Goal: Contribute content

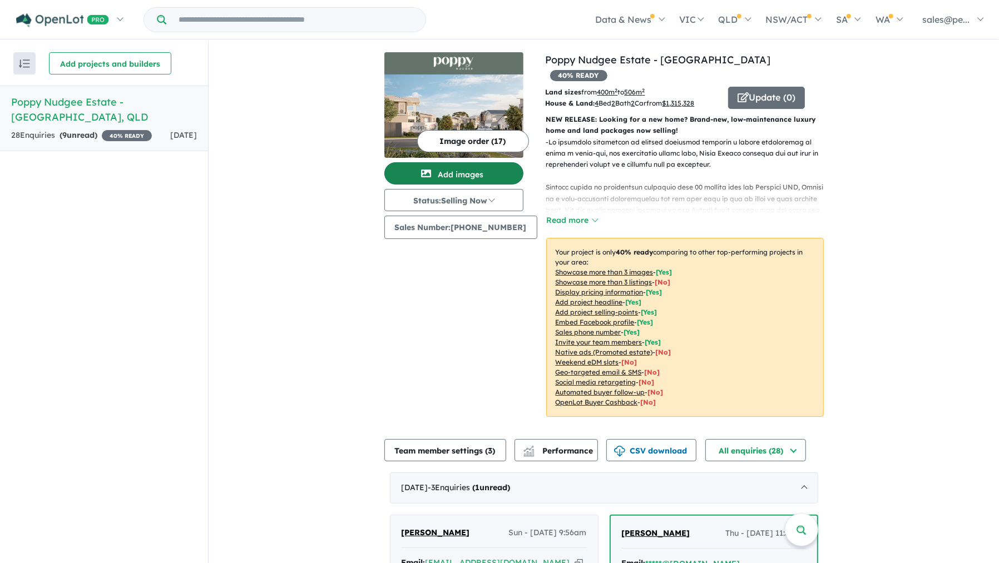
click at [460, 169] on button "Add images" at bounding box center [453, 173] width 139 height 22
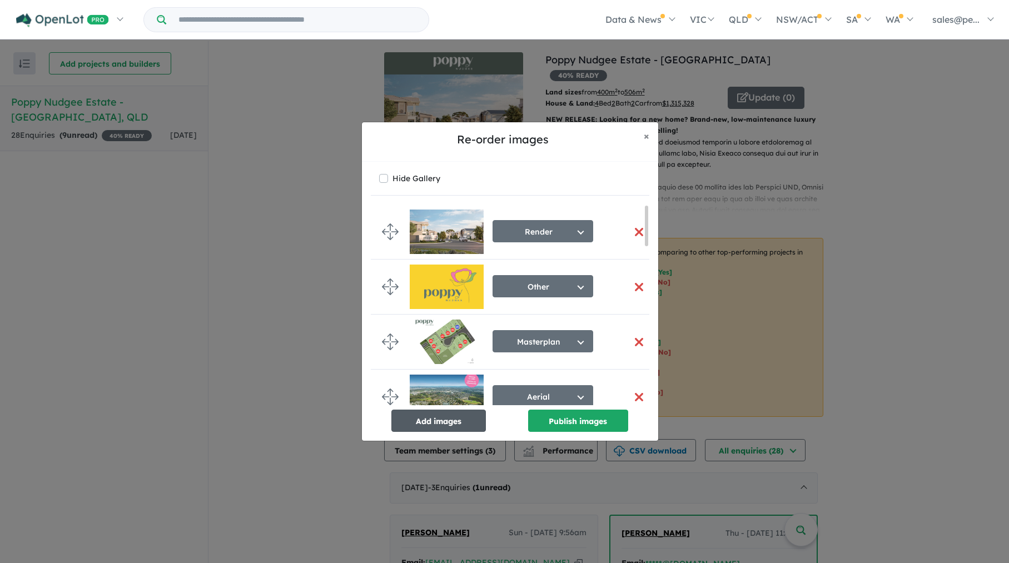
click at [453, 417] on button "Add images" at bounding box center [439, 421] width 95 height 22
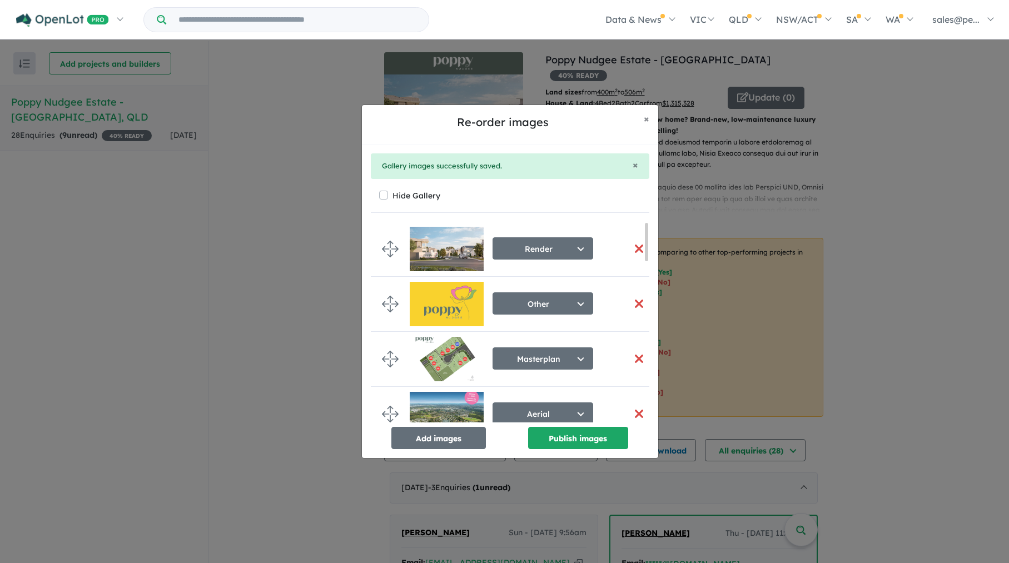
click at [632, 358] on button "button" at bounding box center [639, 359] width 23 height 24
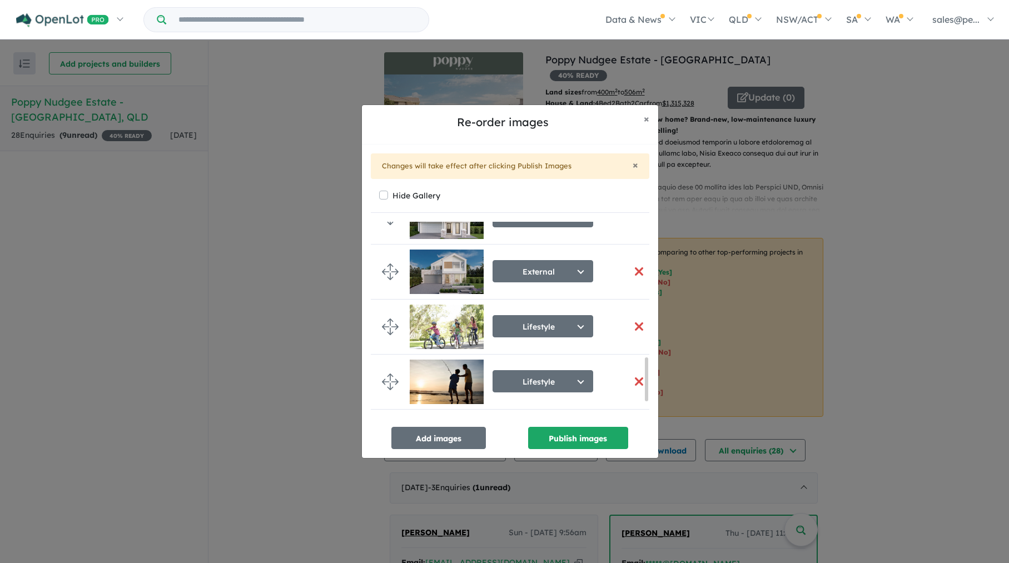
scroll to position [730, 0]
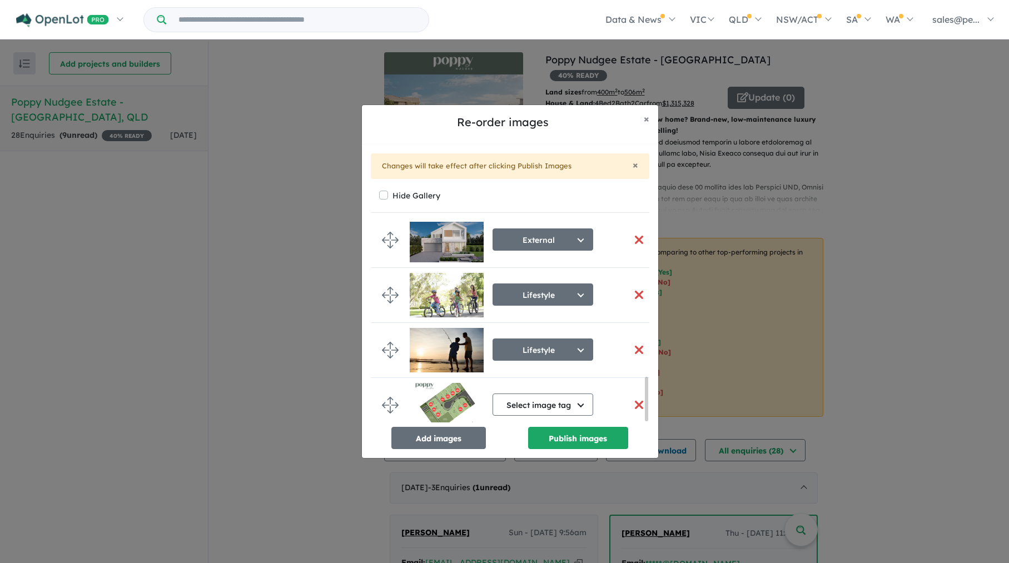
drag, startPoint x: 646, startPoint y: 240, endPoint x: 641, endPoint y: 432, distance: 192.5
click at [641, 432] on div "Render Select image tag Aerial Location Map Masterplan Lifestyle Amenities Park…" at bounding box center [510, 335] width 279 height 227
click at [581, 402] on button "Select image tag" at bounding box center [543, 405] width 101 height 22
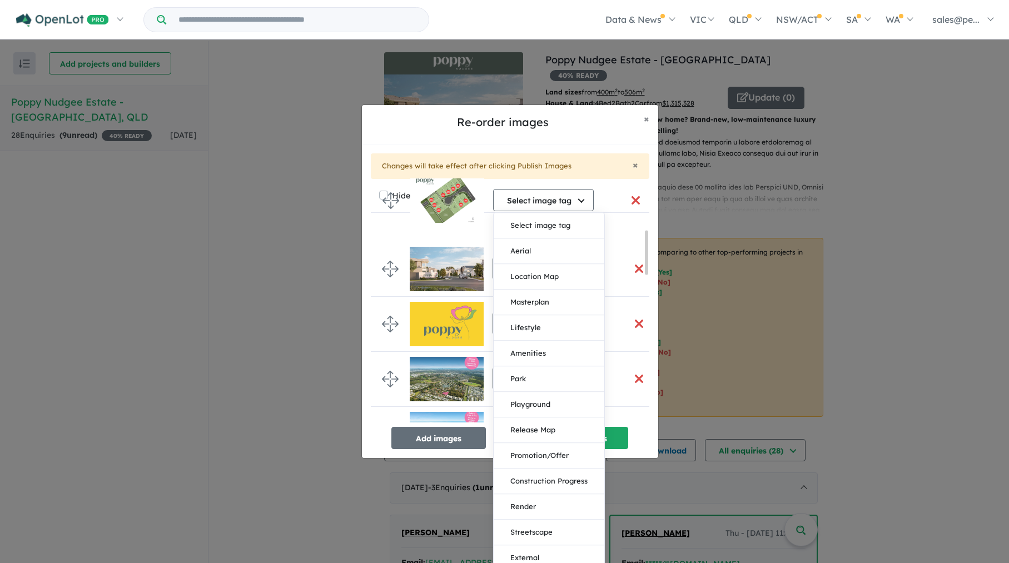
scroll to position [0, 0]
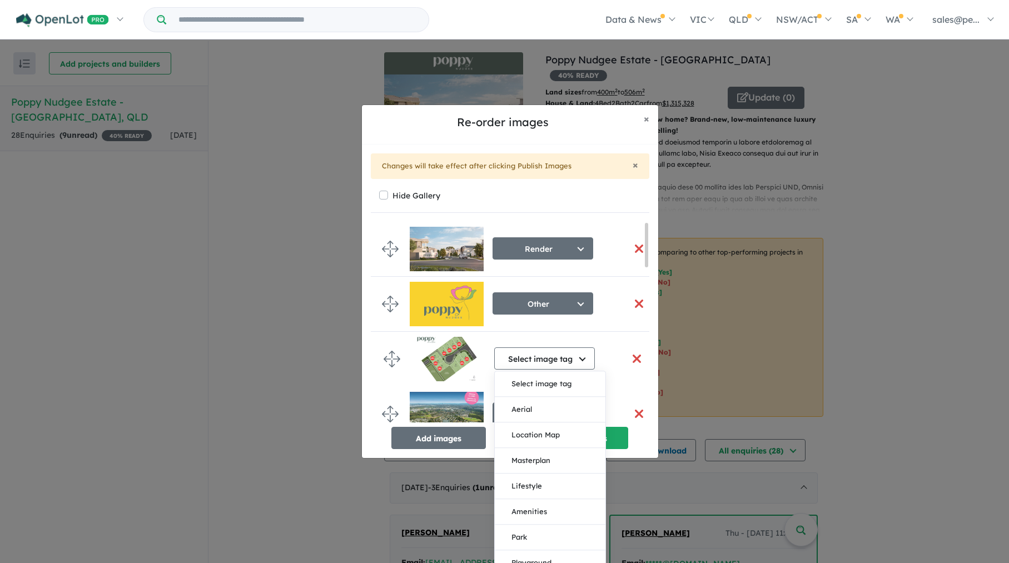
drag, startPoint x: 390, startPoint y: 402, endPoint x: 392, endPoint y: 359, distance: 42.9
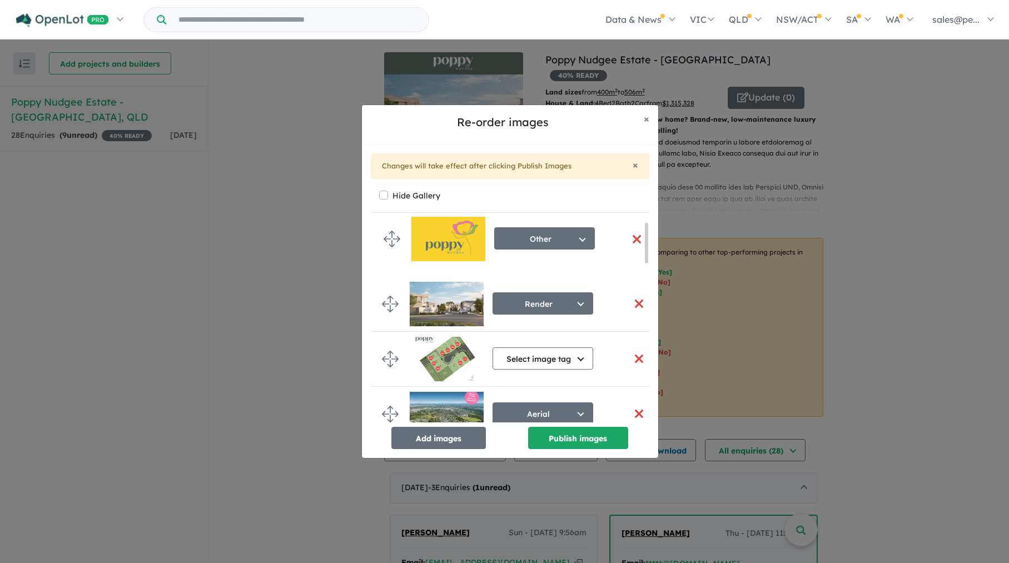
drag, startPoint x: 390, startPoint y: 301, endPoint x: 392, endPoint y: 235, distance: 65.6
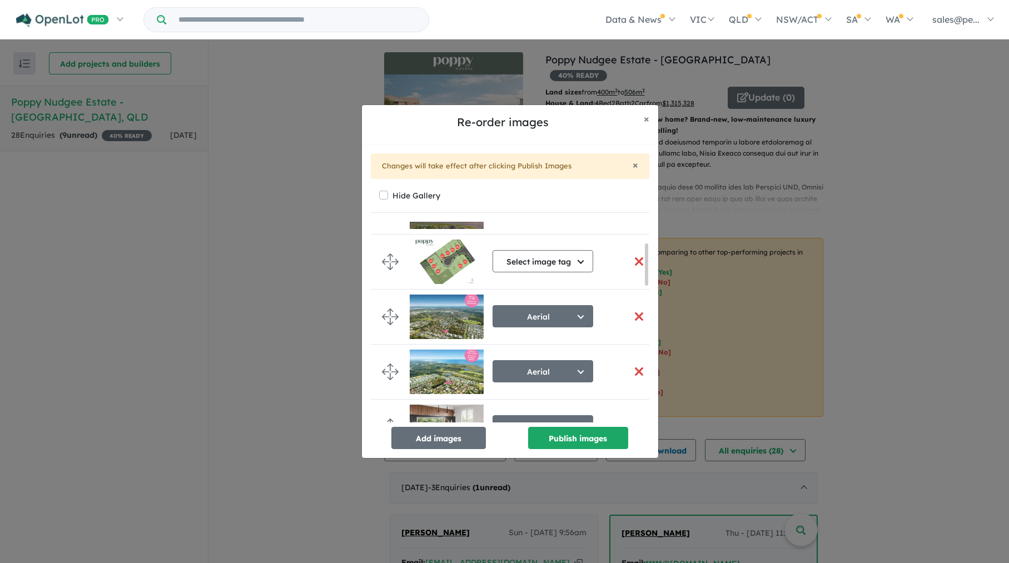
drag, startPoint x: 645, startPoint y: 247, endPoint x: 645, endPoint y: 269, distance: 22.2
click at [645, 269] on div at bounding box center [646, 265] width 3 height 42
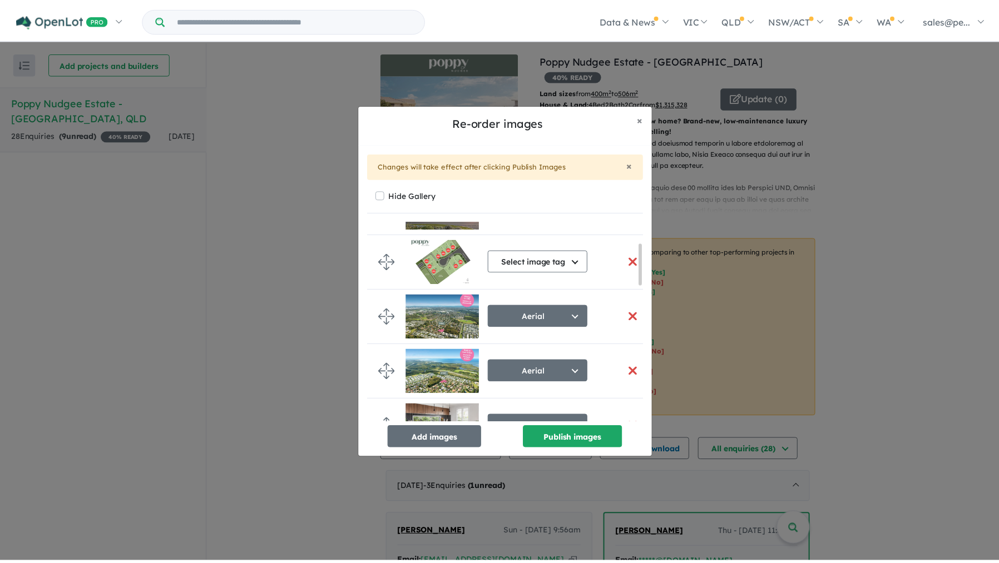
scroll to position [103, 0]
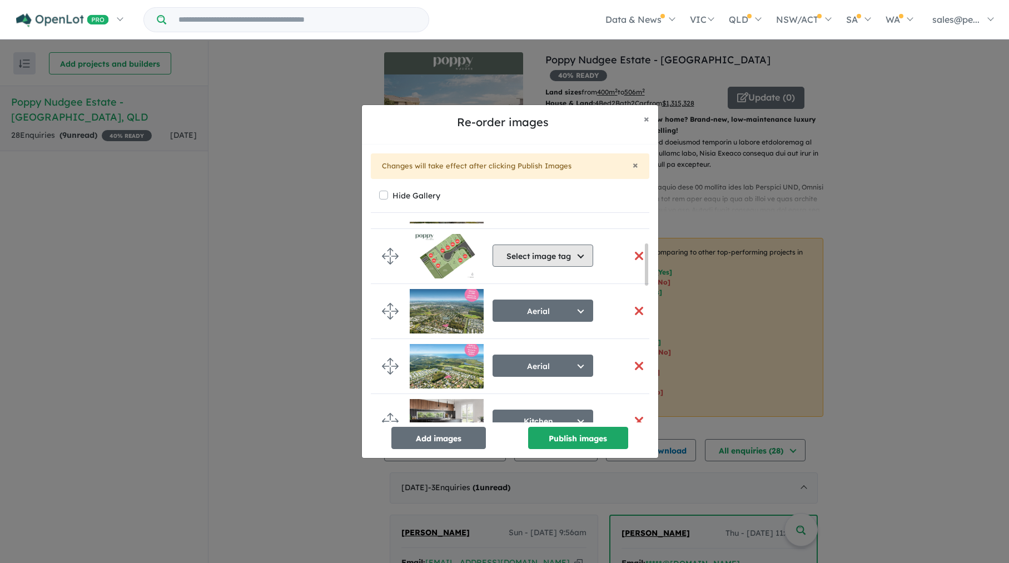
click at [581, 259] on button "Select image tag" at bounding box center [543, 256] width 101 height 22
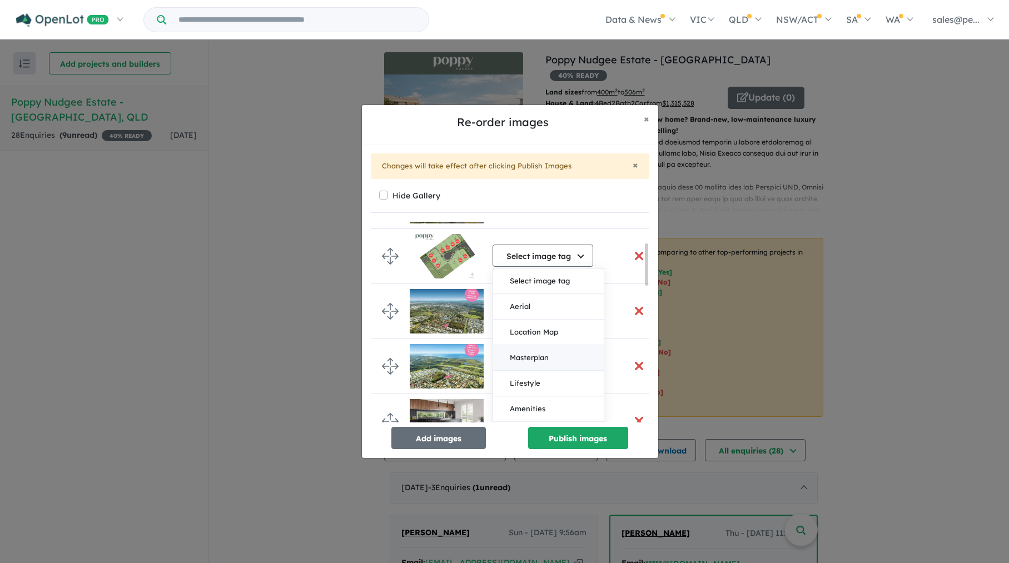
click at [541, 359] on button "Masterplan" at bounding box center [548, 358] width 111 height 26
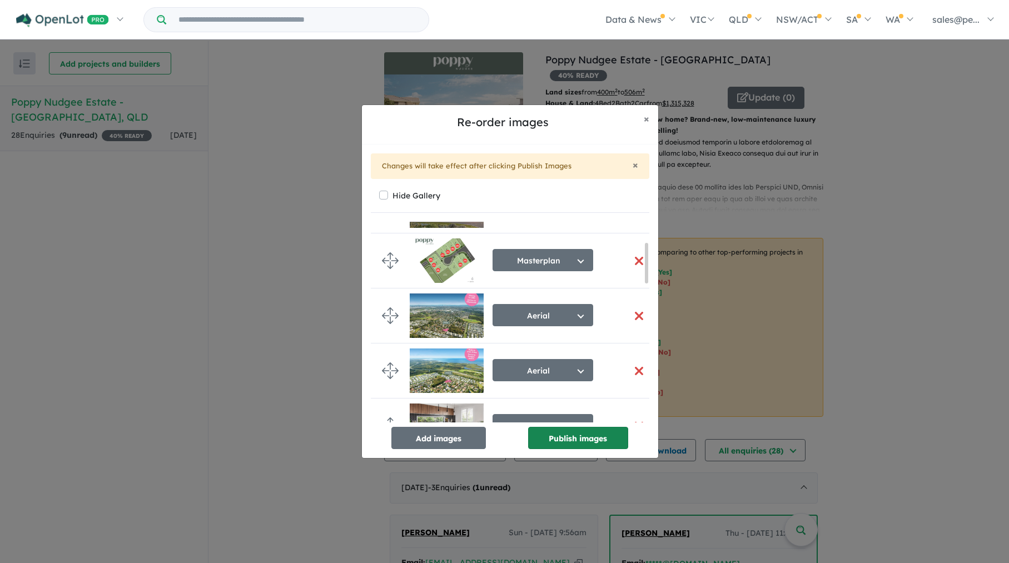
click at [569, 439] on button "Publish images" at bounding box center [578, 438] width 100 height 22
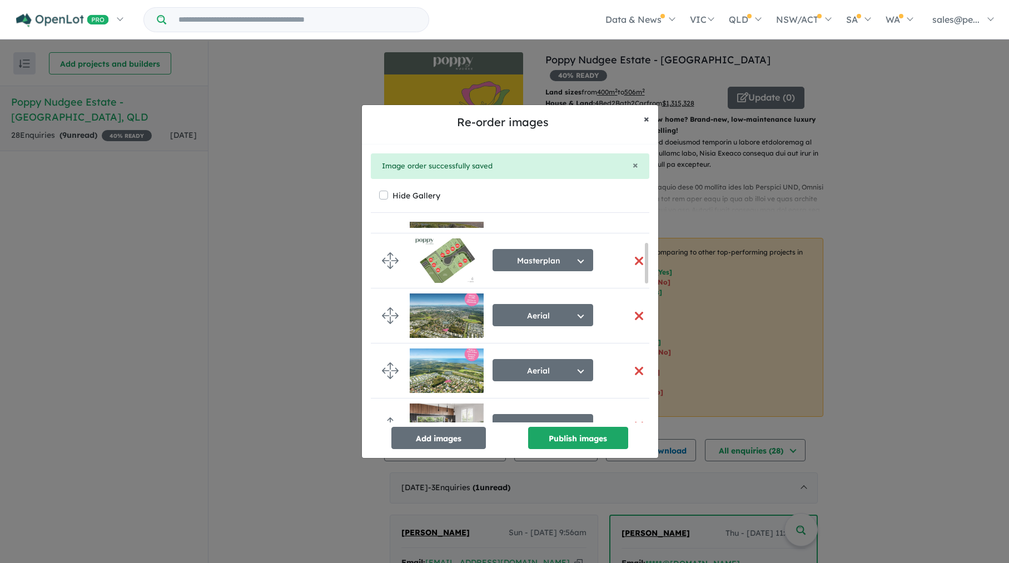
click at [646, 117] on span "×" at bounding box center [647, 118] width 6 height 13
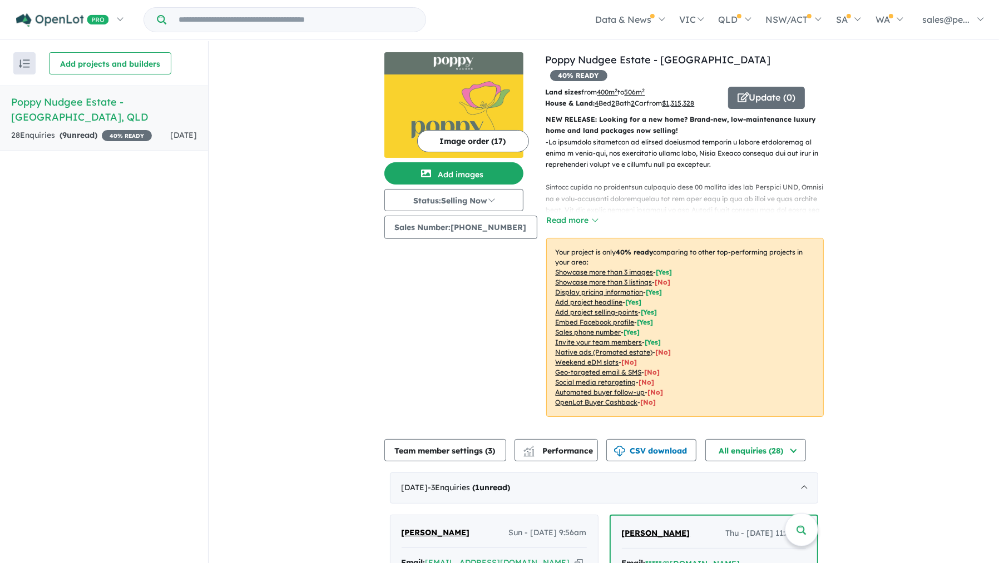
click at [484, 85] on img at bounding box center [453, 116] width 139 height 83
